Goal: Information Seeking & Learning: Learn about a topic

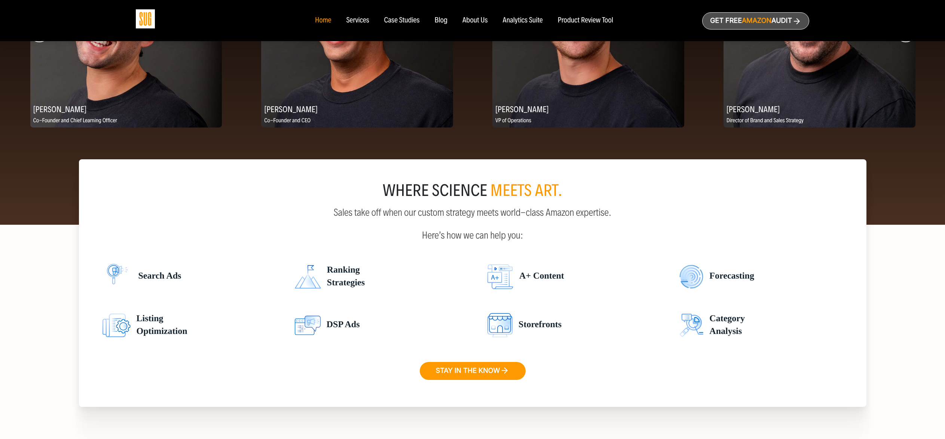
scroll to position [1225, 0]
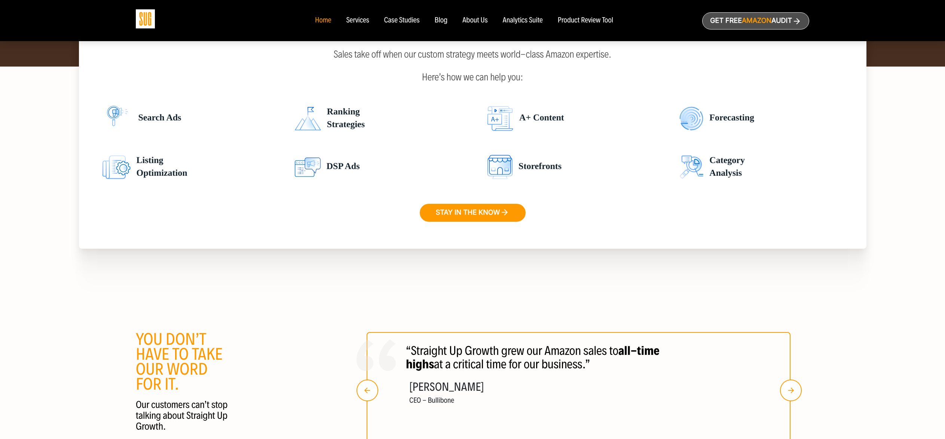
click at [516, 122] on span "A+ Content" at bounding box center [538, 119] width 51 height 26
click at [543, 122] on span "A+ Content" at bounding box center [538, 119] width 51 height 26
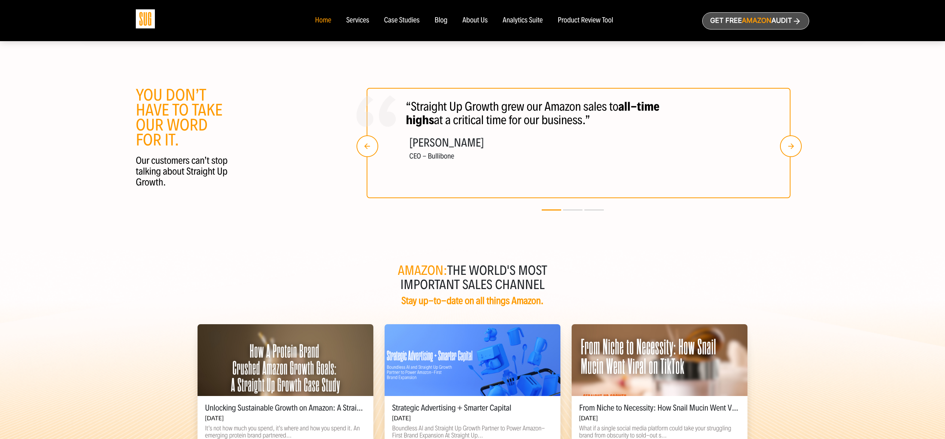
scroll to position [1677, 0]
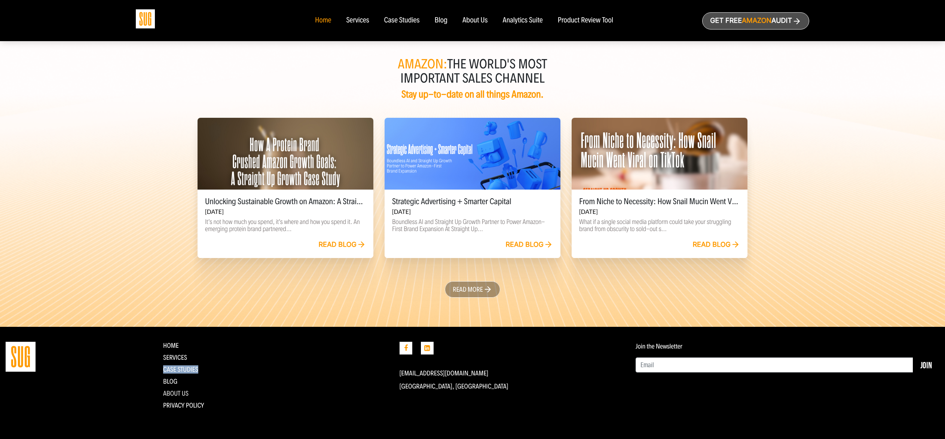
click at [178, 393] on link "About Us" at bounding box center [175, 393] width 25 height 8
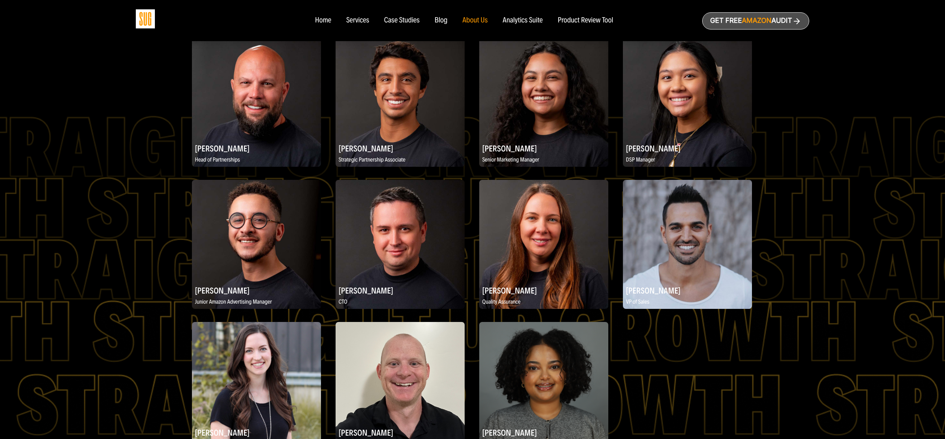
scroll to position [821, 0]
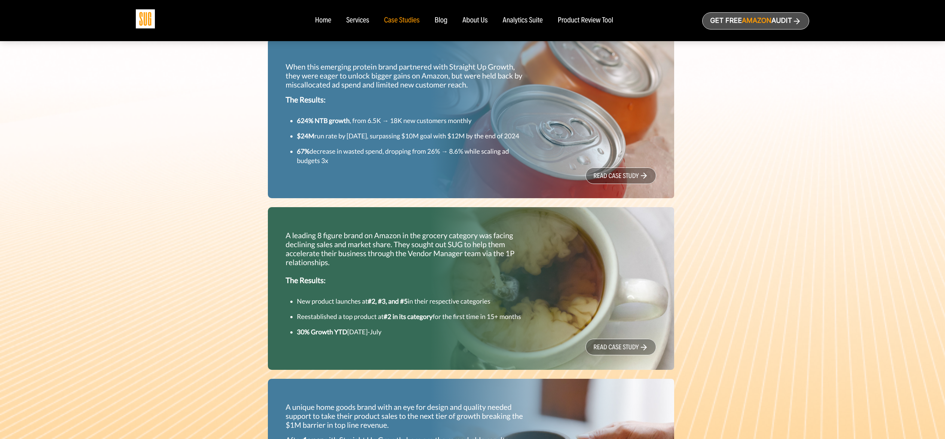
drag, startPoint x: 197, startPoint y: 272, endPoint x: 221, endPoint y: 295, distance: 33.6
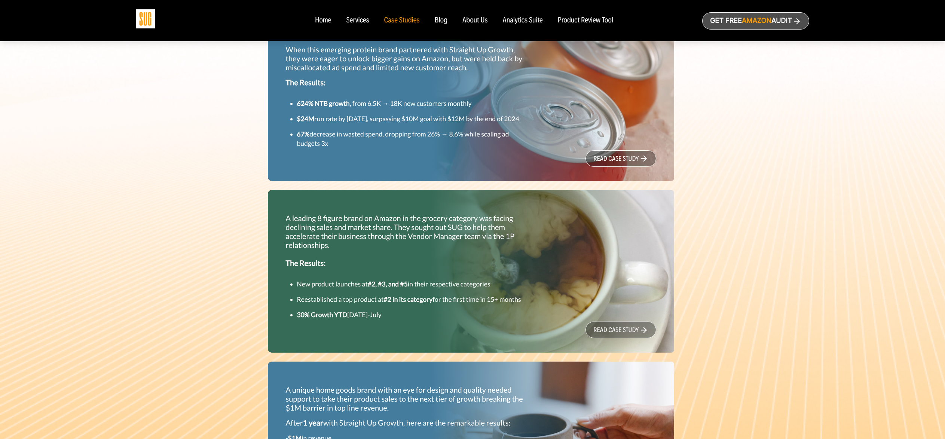
scroll to position [62, 0]
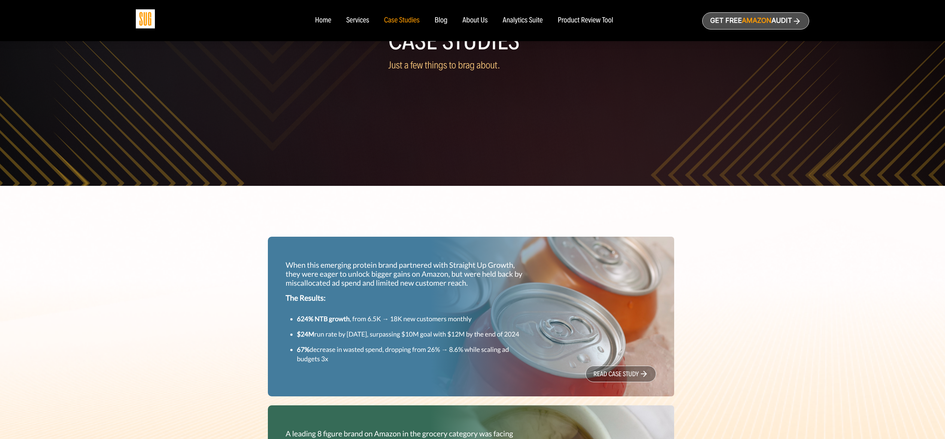
click at [614, 382] on link "read case study" at bounding box center [621, 374] width 70 height 16
